Goal: Task Accomplishment & Management: Complete application form

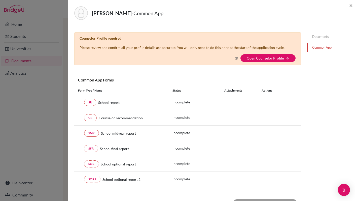
scroll to position [101, 0]
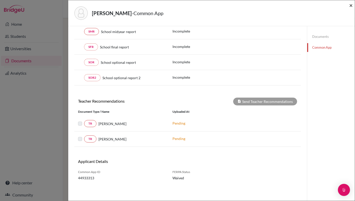
click at [351, 7] on span "×" at bounding box center [351, 5] width 4 height 7
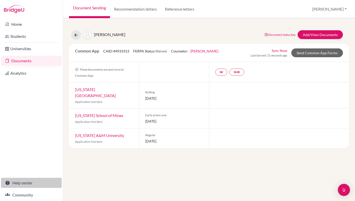
click at [26, 182] on link "Help center" at bounding box center [31, 182] width 61 height 10
drag, startPoint x: 134, startPoint y: 36, endPoint x: 90, endPoint y: 39, distance: 43.4
click at [90, 39] on div "Kirkham, Alexander Document status key TR Requirement. Document not uploaded ye…" at bounding box center [208, 35] width 287 height 10
copy span "[PERSON_NAME]"
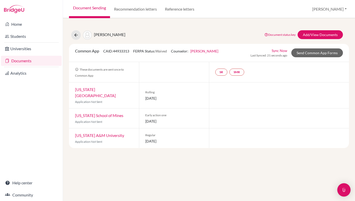
click at [343, 191] on img "Open Intercom Messenger" at bounding box center [344, 189] width 7 height 7
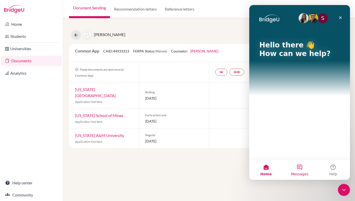
click at [301, 167] on button "Messages" at bounding box center [299, 169] width 33 height 20
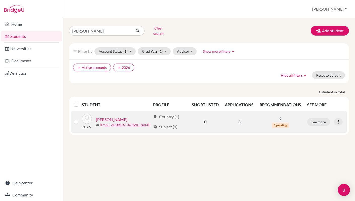
click at [115, 116] on link "[PERSON_NAME]" at bounding box center [111, 119] width 31 height 6
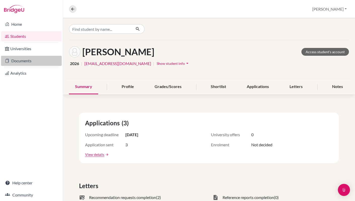
click at [17, 64] on link "Documents" at bounding box center [31, 61] width 61 height 10
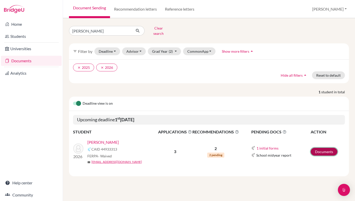
click at [321, 147] on link "Documents" at bounding box center [324, 151] width 27 height 8
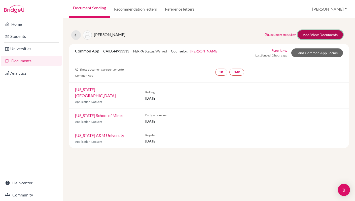
click at [317, 34] on link "Add/View Documents" at bounding box center [319, 34] width 45 height 9
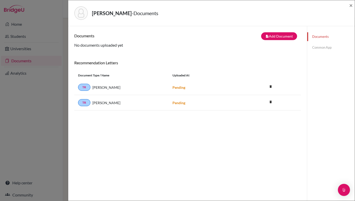
click at [319, 52] on div "Documents Common App" at bounding box center [331, 42] width 48 height 32
click at [282, 34] on button "note_add Add Document" at bounding box center [279, 36] width 36 height 8
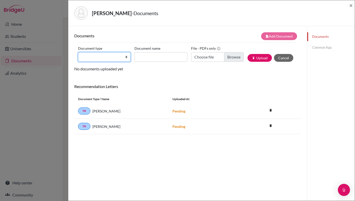
click at [126, 57] on select "Change explanation for Common App reports Counselor recommendation Internationa…" at bounding box center [104, 57] width 53 height 10
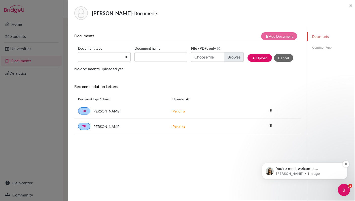
click at [324, 169] on p "You're most welcome, [PERSON_NAME]. Is there anything else I can assist you wit…" at bounding box center [308, 168] width 65 height 5
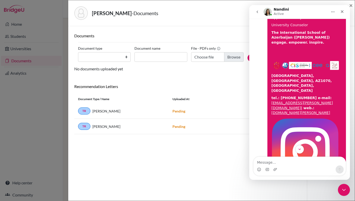
scroll to position [1162, 0]
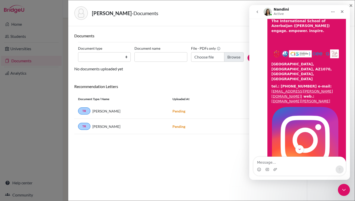
click at [263, 159] on textarea "Message…" at bounding box center [299, 161] width 92 height 9
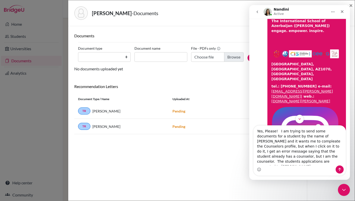
type textarea "Yes, Please! I am trying to send some documents for a student by the name of [P…"
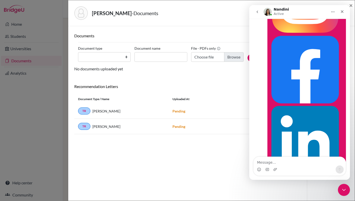
scroll to position [1314, 0]
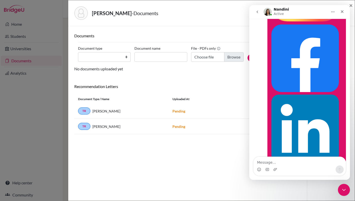
click at [257, 13] on icon "go back" at bounding box center [257, 12] width 4 height 4
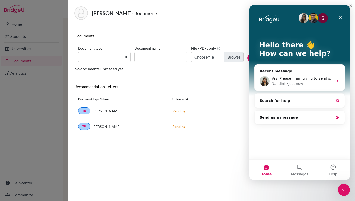
scroll to position [0, 0]
click at [342, 17] on icon "Close" at bounding box center [340, 18] width 4 height 4
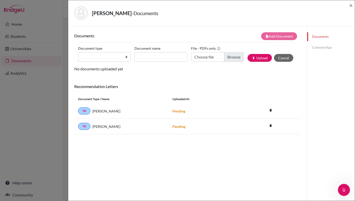
click at [318, 48] on link "Common App" at bounding box center [331, 47] width 48 height 9
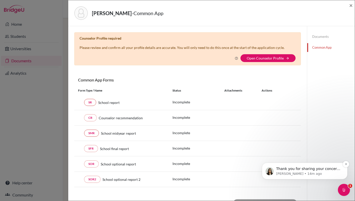
click at [314, 173] on p "[PERSON_NAME] • 14m ago" at bounding box center [308, 173] width 65 height 5
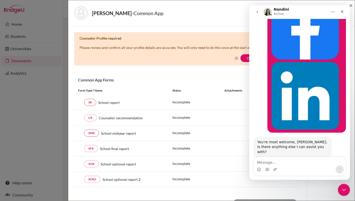
scroll to position [1352, 0]
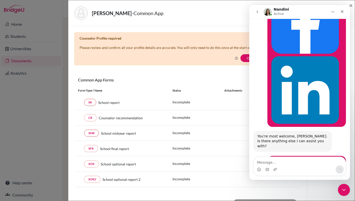
click at [271, 163] on textarea "Message…" at bounding box center [299, 161] width 92 height 9
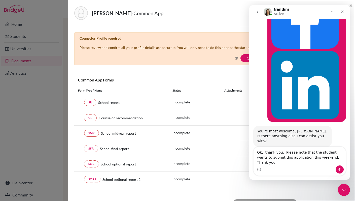
type textarea "Ok, thank you. Please note that the student wants to submit this application th…"
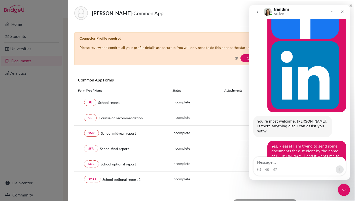
scroll to position [1368, 0]
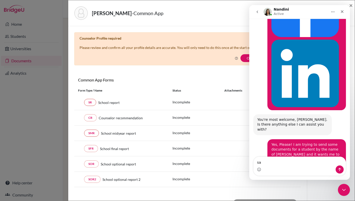
type textarea "s"
